Goal: Register for event/course

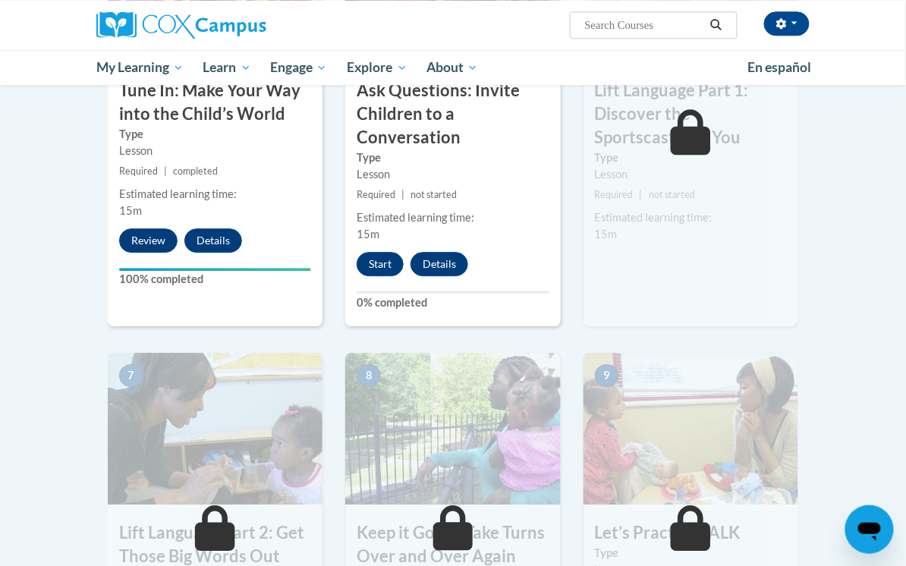
scroll to position [906, 0]
click at [727, 250] on div "6 Lift Language Part 1: Discover the Sportscaster in You Type Lesson Required |…" at bounding box center [691, 118] width 215 height 416
click at [680, 178] on div "Lesson" at bounding box center [691, 174] width 192 height 17
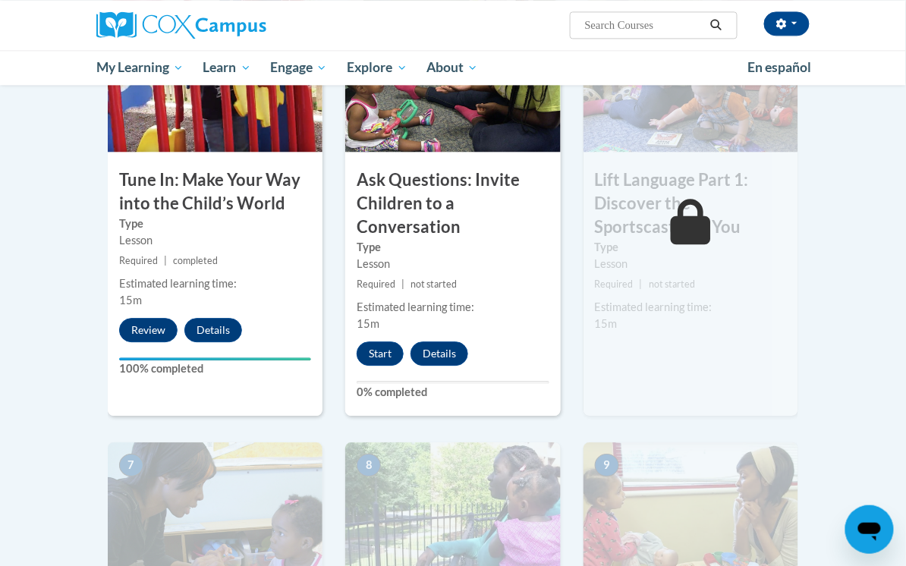
scroll to position [816, 0]
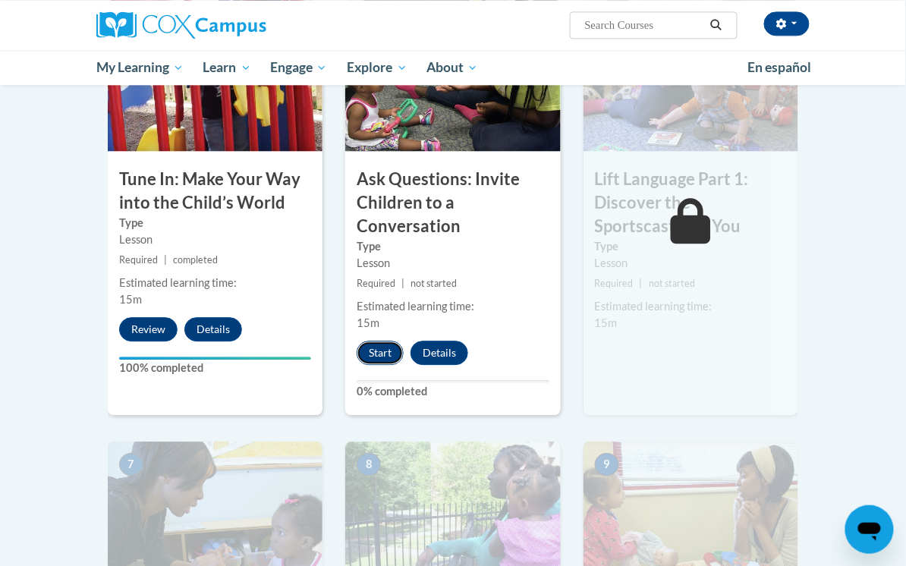
click at [376, 355] on button "Start" at bounding box center [380, 353] width 47 height 24
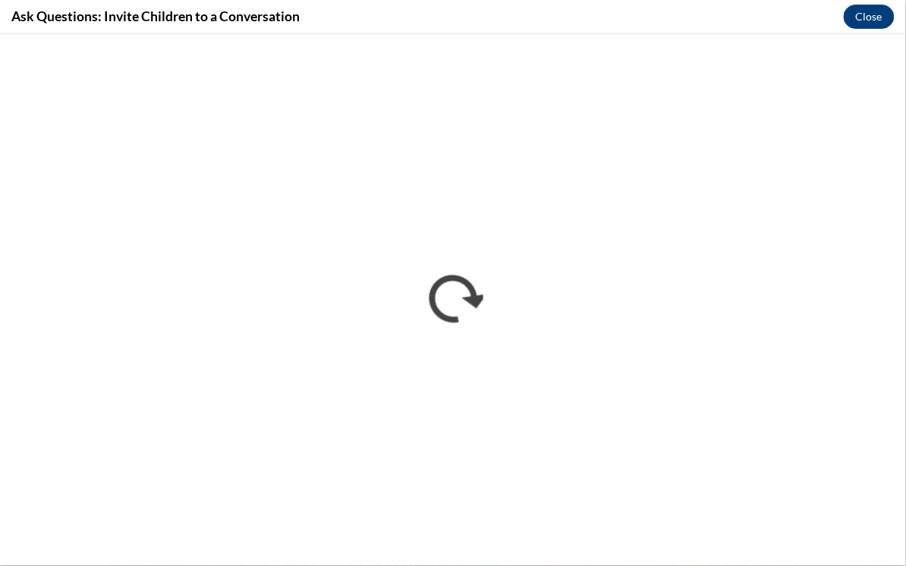
scroll to position [0, 0]
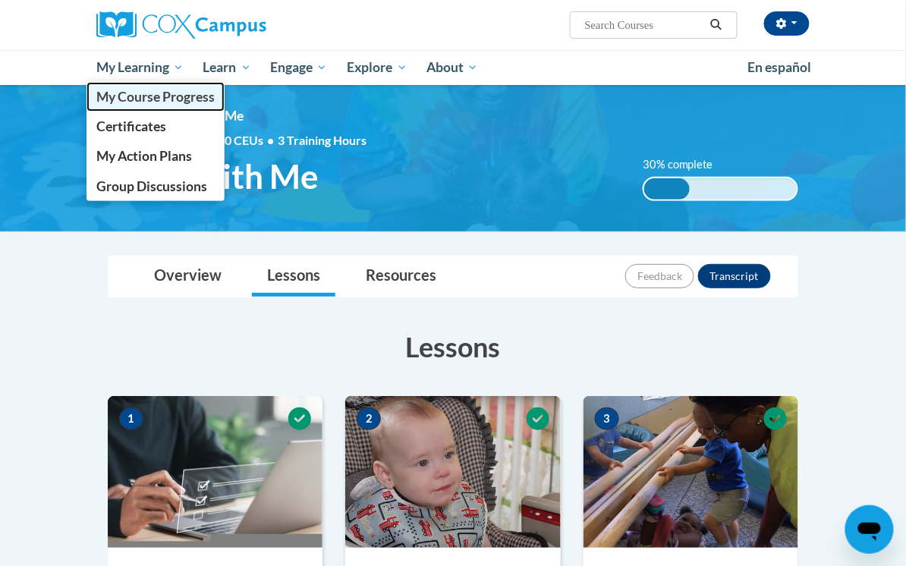
click at [164, 99] on span "My Course Progress" at bounding box center [155, 97] width 118 height 16
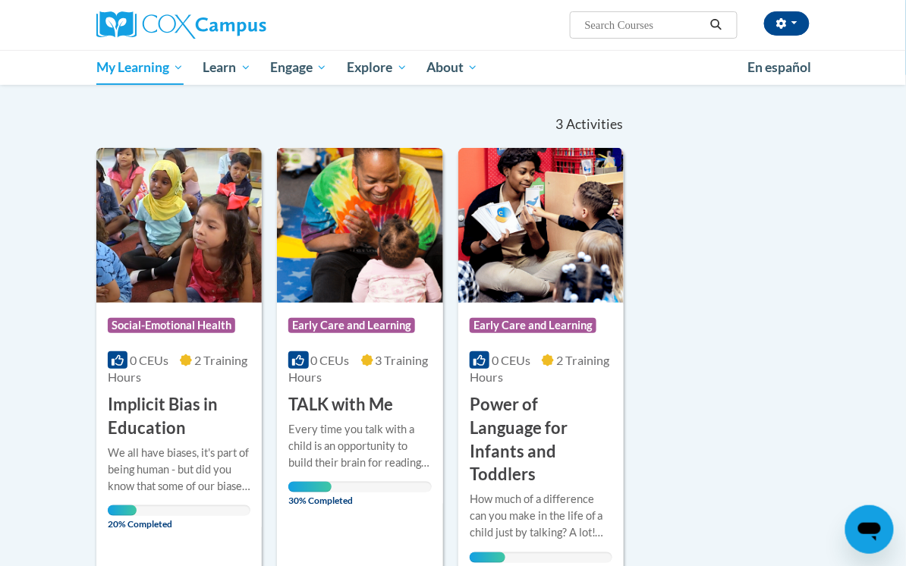
scroll to position [128, 0]
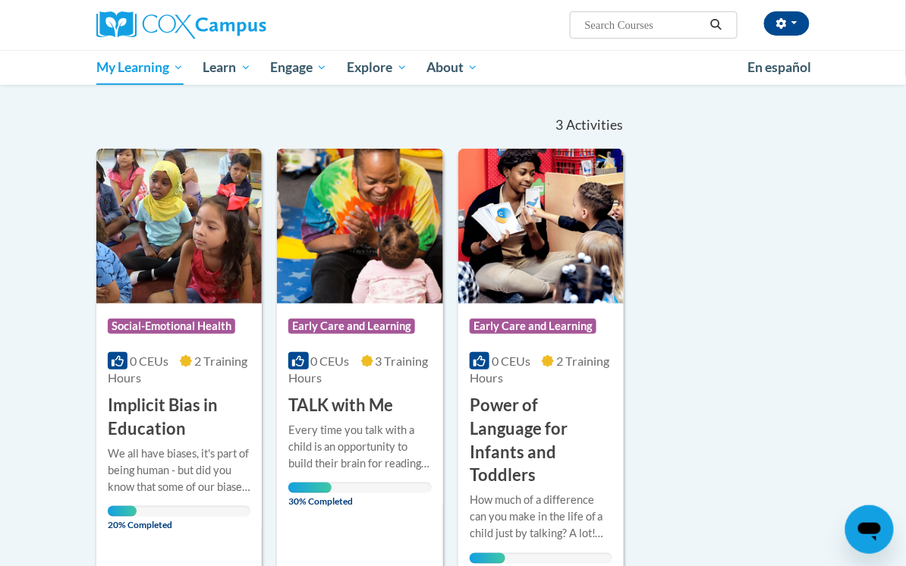
click at [369, 408] on h3 "TALK with Me" at bounding box center [340, 406] width 105 height 24
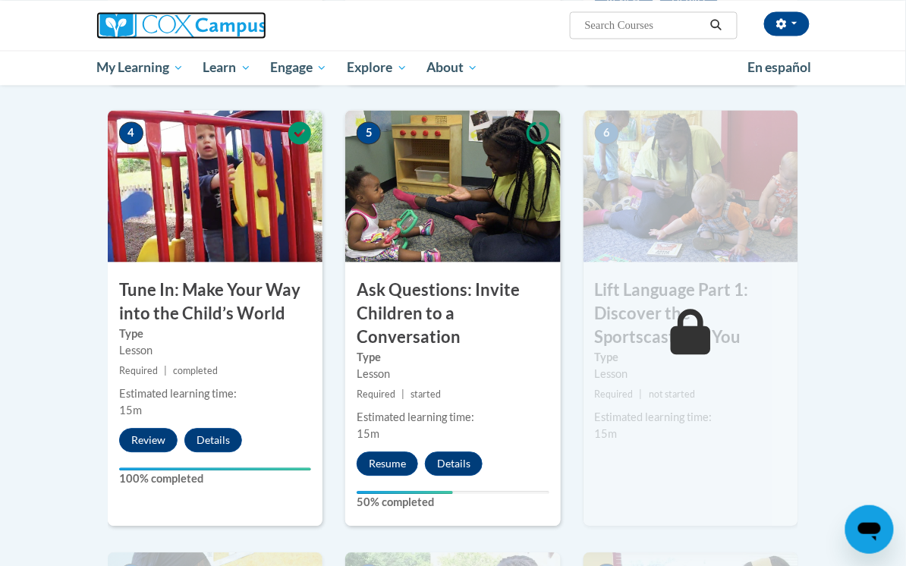
scroll to position [734, 0]
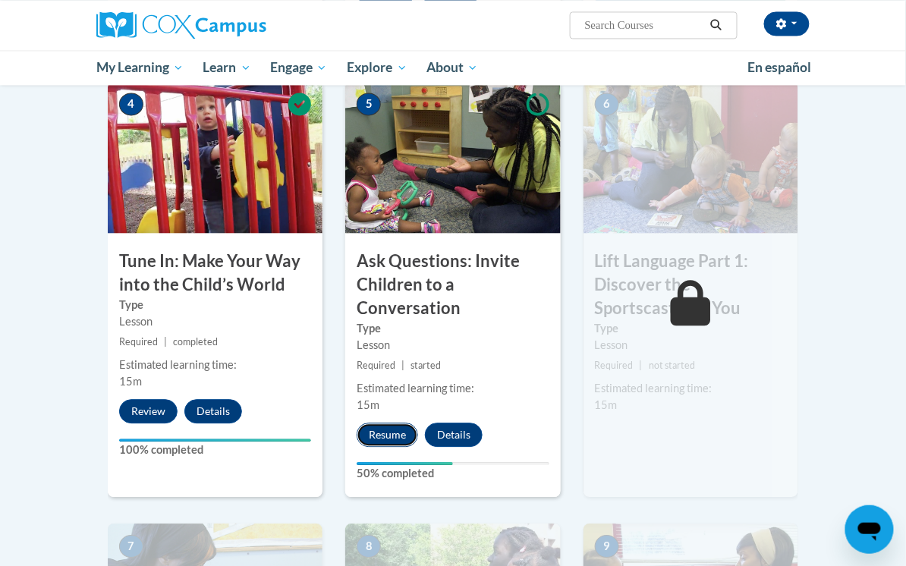
click at [386, 434] on button "Resume" at bounding box center [387, 435] width 61 height 24
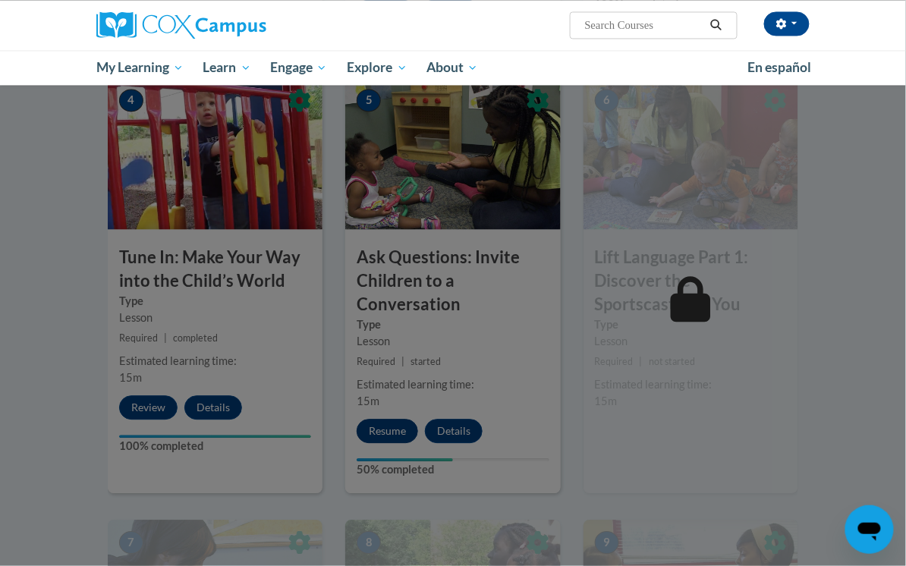
scroll to position [749, 0]
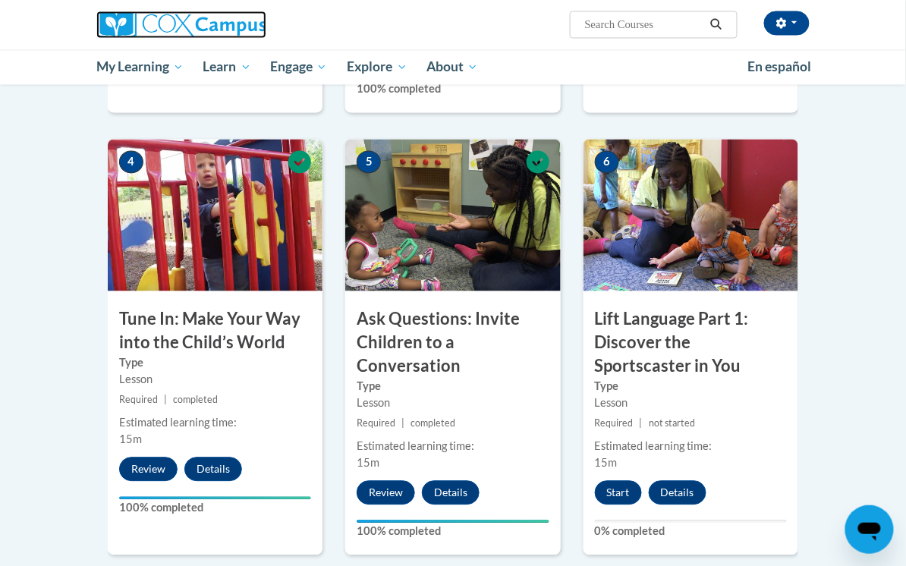
scroll to position [638, 0]
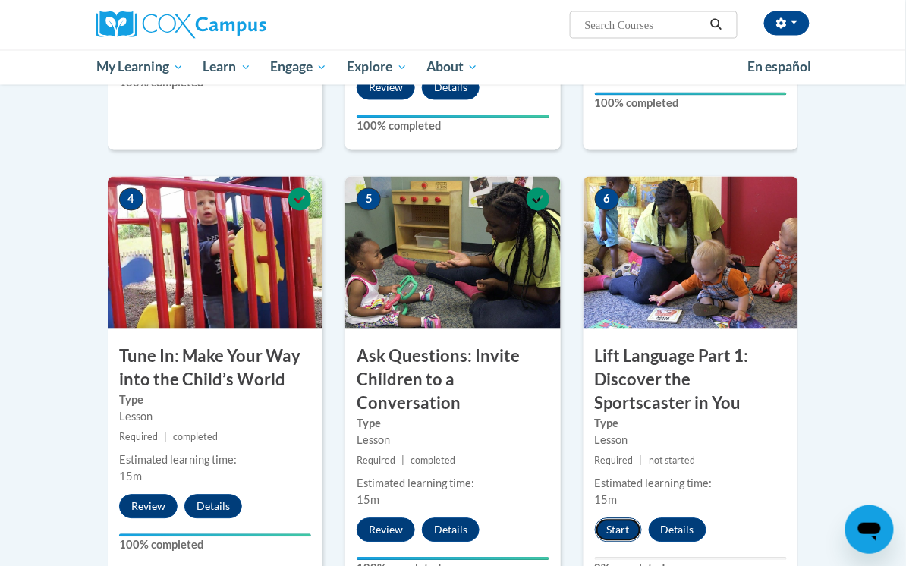
click at [616, 535] on button "Start" at bounding box center [618, 531] width 47 height 24
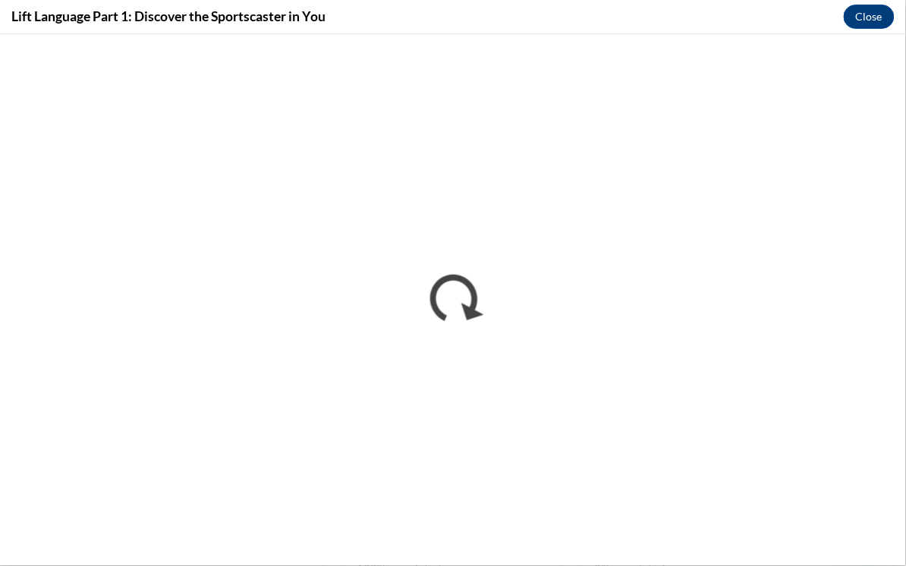
scroll to position [0, 0]
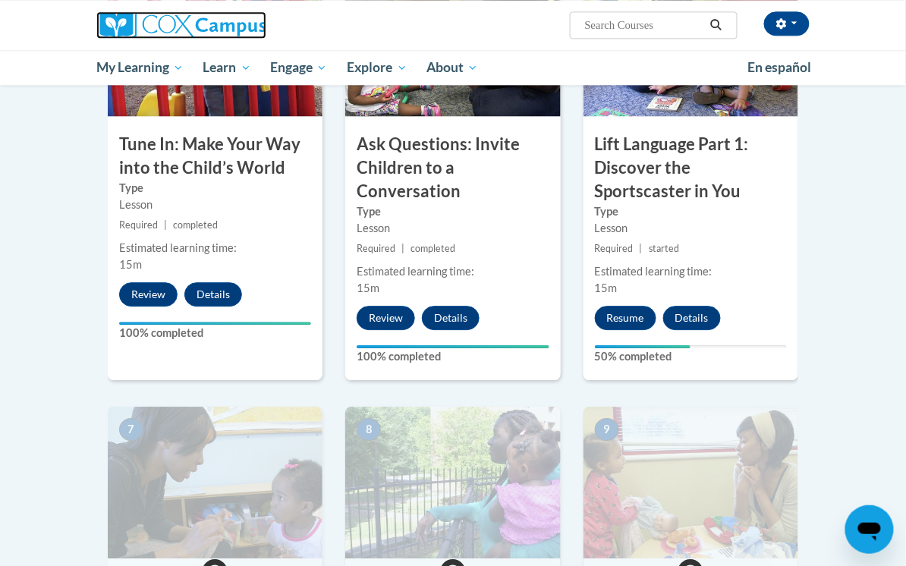
scroll to position [753, 0]
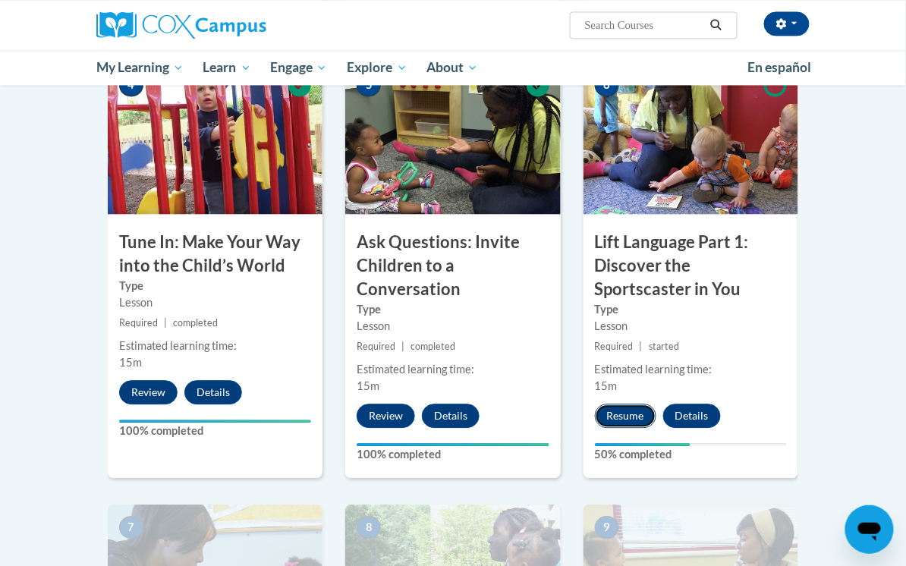
click at [629, 411] on button "Resume" at bounding box center [625, 416] width 61 height 24
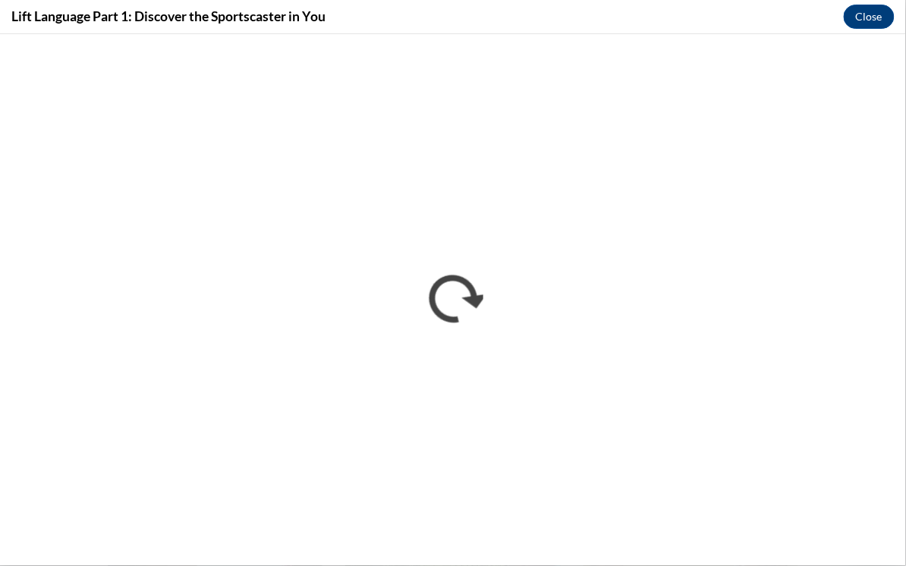
scroll to position [0, 0]
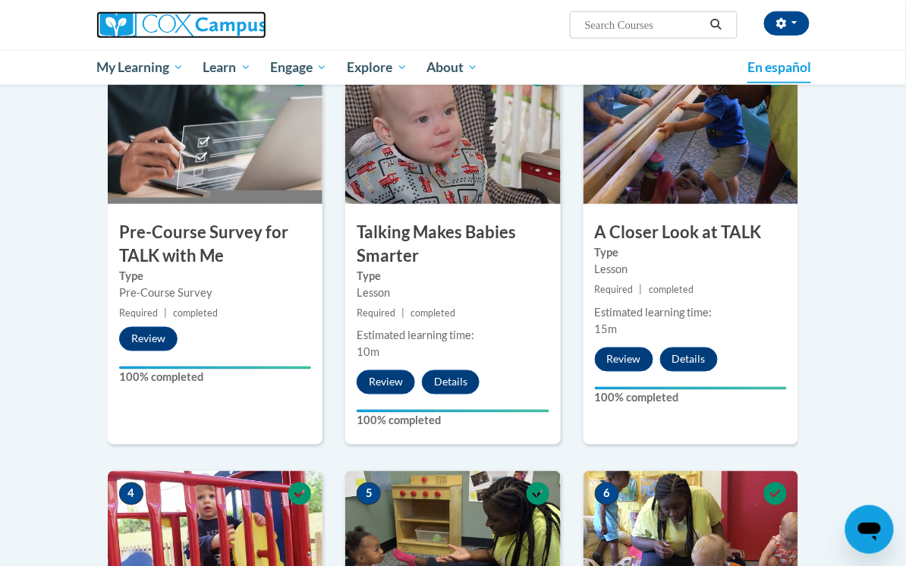
scroll to position [256, 0]
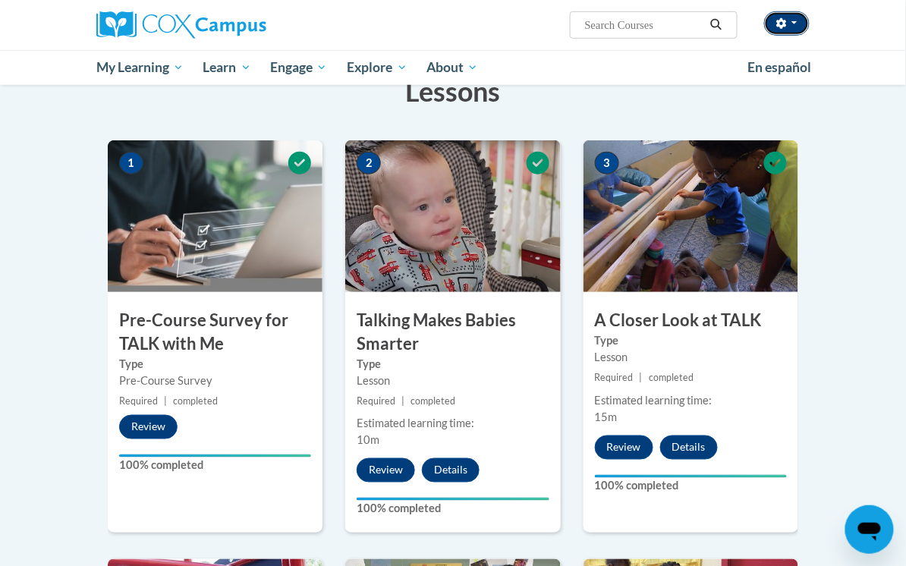
click at [790, 26] on button "button" at bounding box center [788, 23] width 46 height 24
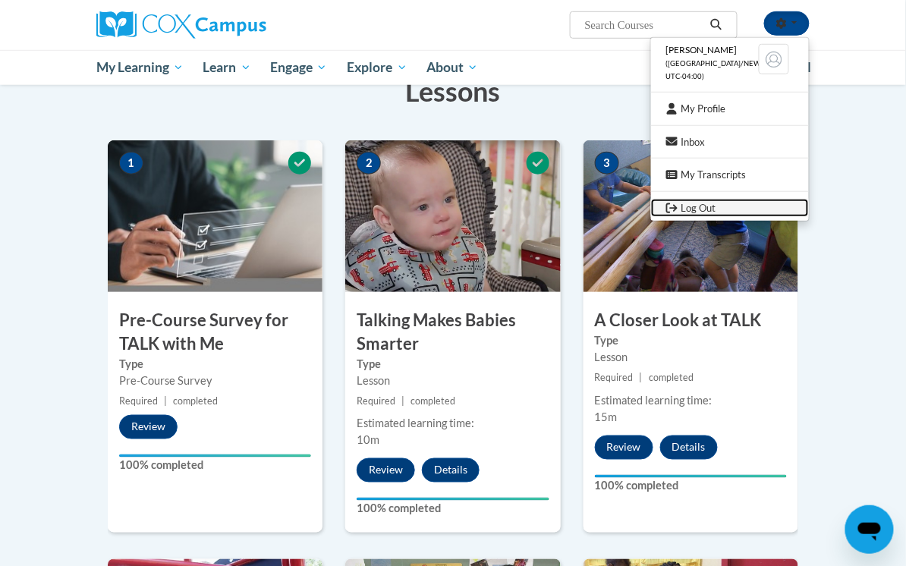
click at [728, 210] on link "Log Out" at bounding box center [730, 208] width 158 height 19
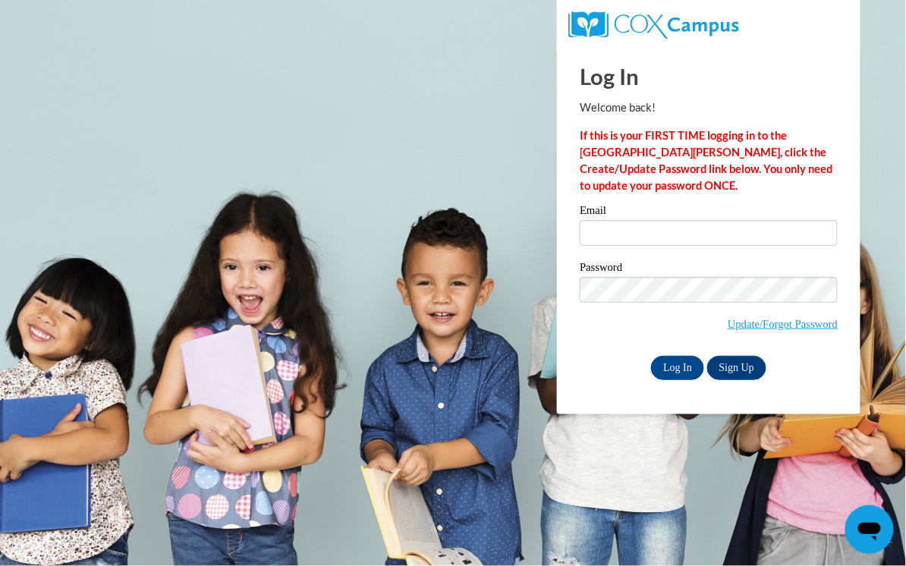
type input "amandarenaud2021@gmail.com"
click at [519, 206] on body "Log In Welcome back! If this is your FIRST TIME logging in to the NEW Cox Campu…" at bounding box center [453, 283] width 906 height 566
click at [489, 199] on body "Log In Welcome back! If this is your FIRST TIME logging in to the NEW Cox Campu…" at bounding box center [453, 283] width 906 height 566
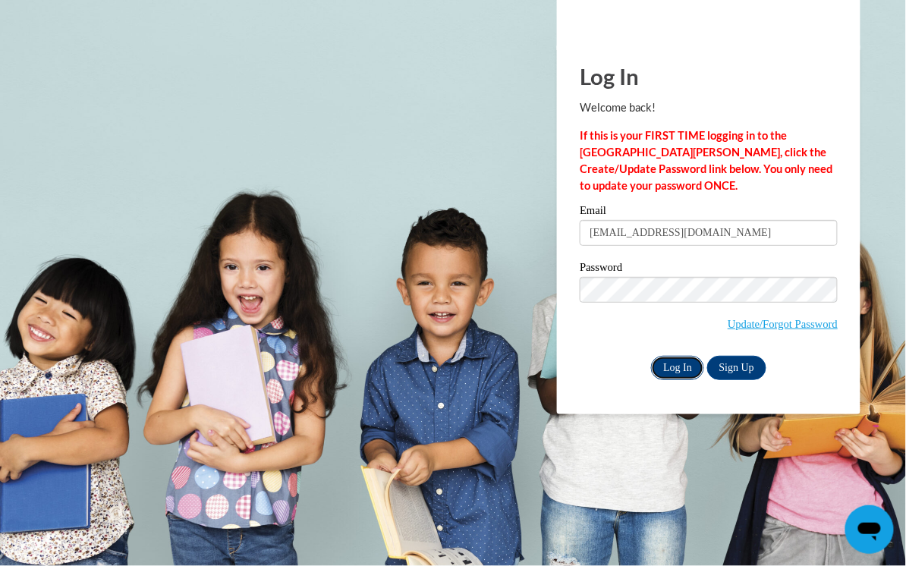
click at [680, 376] on input "Log In" at bounding box center [677, 368] width 53 height 24
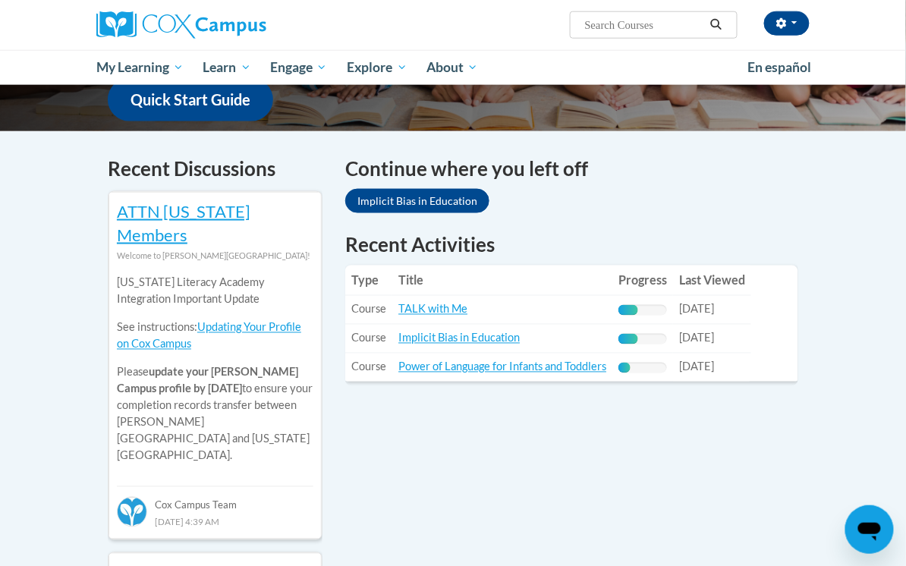
scroll to position [418, 0]
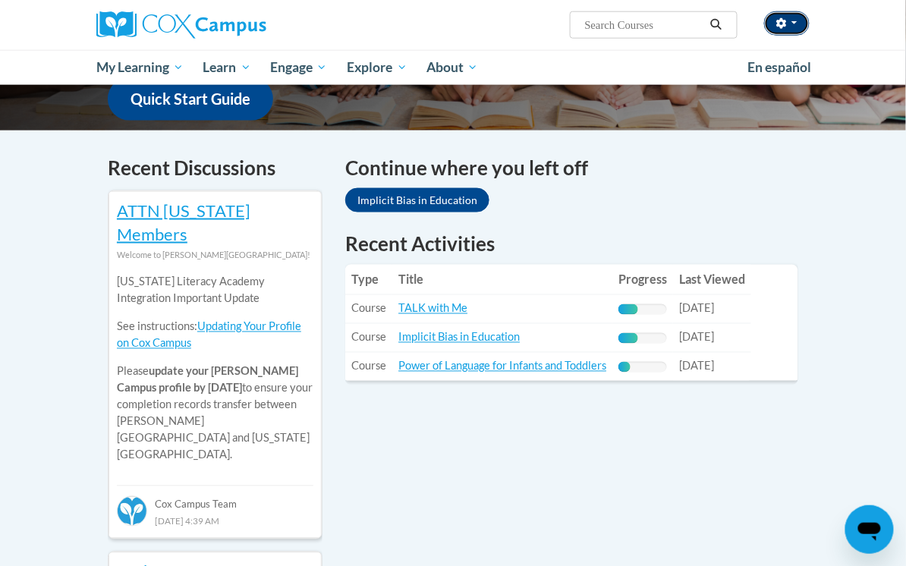
click at [790, 19] on button "button" at bounding box center [788, 23] width 46 height 24
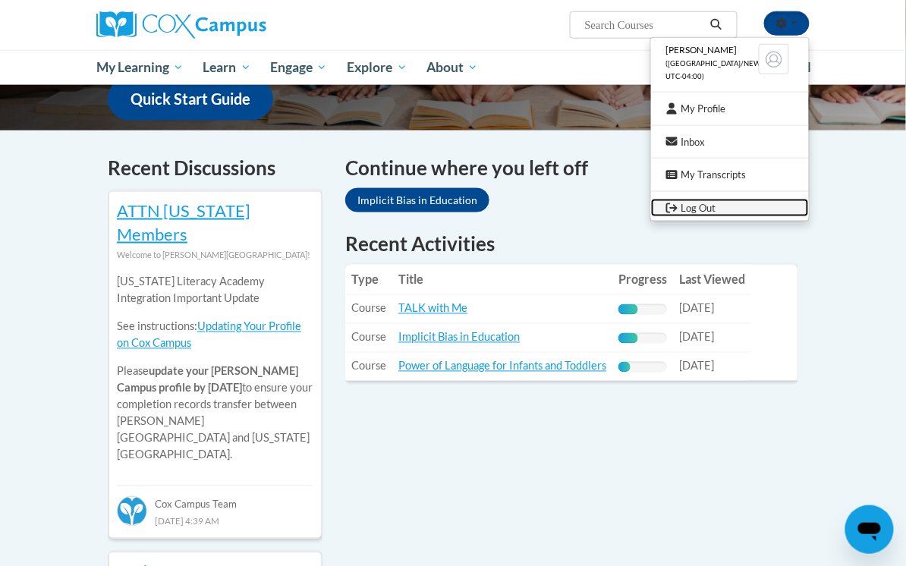
click at [708, 209] on link "Log Out" at bounding box center [730, 208] width 158 height 19
